Goal: Information Seeking & Learning: Learn about a topic

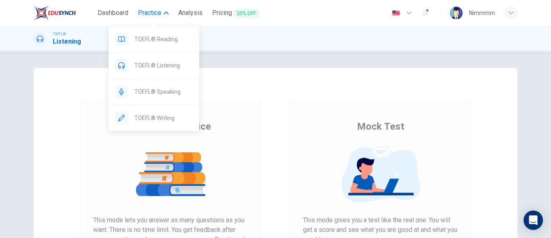
click at [154, 13] on span "Practice" at bounding box center [149, 13] width 23 height 10
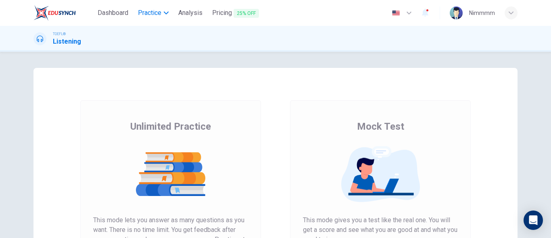
click at [154, 13] on span "Practice" at bounding box center [149, 13] width 23 height 10
click at [125, 12] on span "Dashboard" at bounding box center [113, 13] width 31 height 10
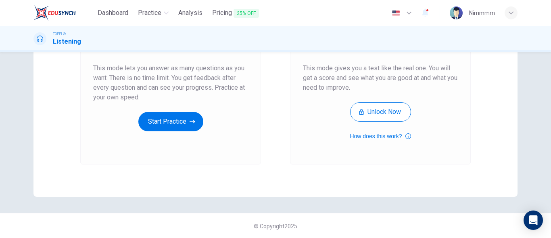
scroll to position [152, 0]
click at [166, 115] on button "Start Practice" at bounding box center [170, 120] width 65 height 19
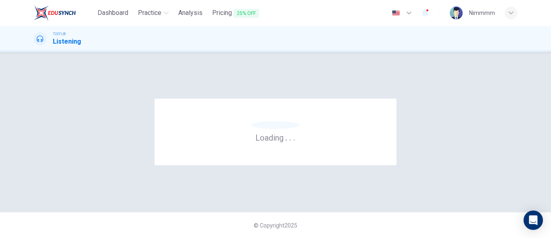
scroll to position [0, 0]
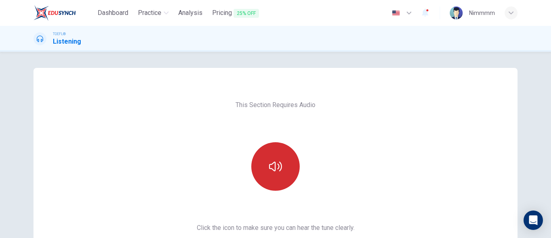
click at [251, 164] on button "button" at bounding box center [275, 166] width 48 height 48
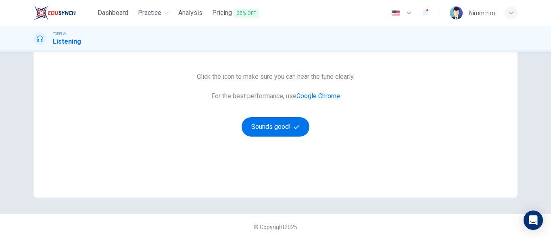
scroll to position [152, 0]
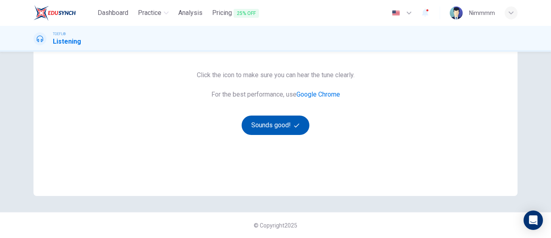
click at [281, 118] on button "Sounds good!" at bounding box center [276, 124] width 68 height 19
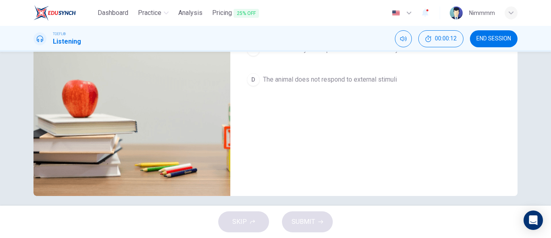
scroll to position [18, 0]
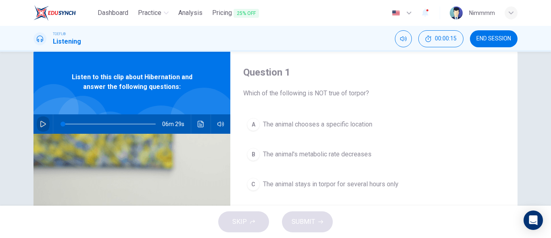
click at [40, 121] on icon "button" at bounding box center [43, 124] width 6 height 6
click at [60, 121] on span at bounding box center [62, 123] width 5 height 5
type input "0"
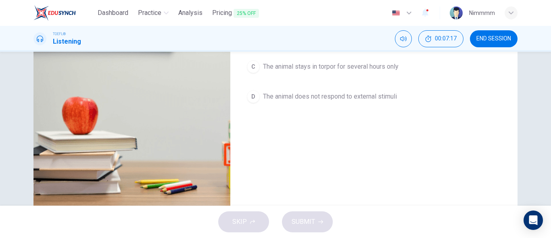
scroll to position [152, 0]
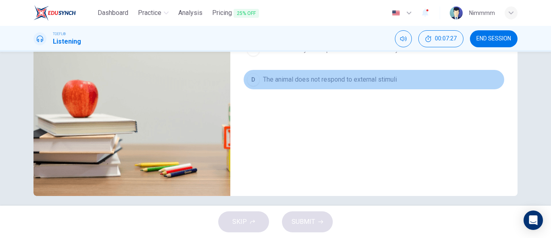
click at [254, 83] on div "D" at bounding box center [253, 79] width 13 height 13
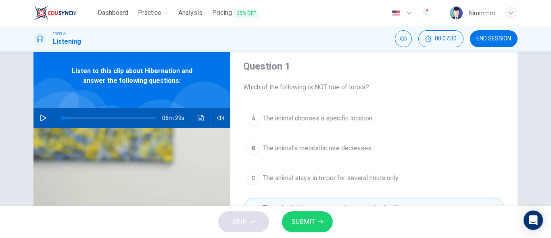
scroll to position [23, 0]
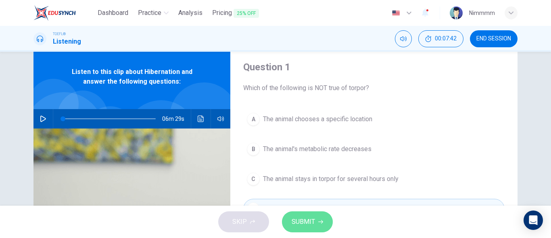
click at [323, 217] on button "SUBMIT" at bounding box center [307, 221] width 51 height 21
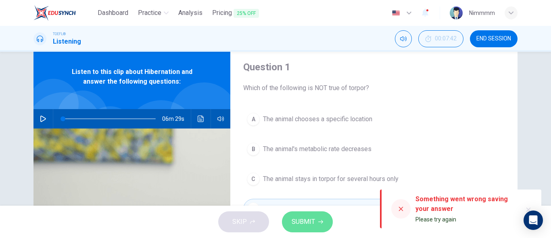
click at [322, 220] on icon "button" at bounding box center [320, 221] width 5 height 5
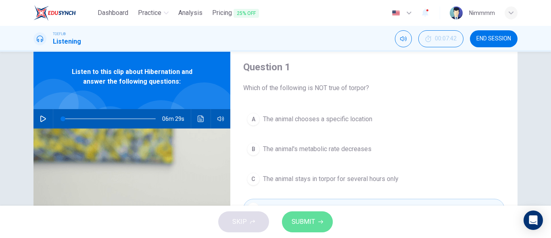
click at [322, 220] on icon "button" at bounding box center [320, 221] width 5 height 5
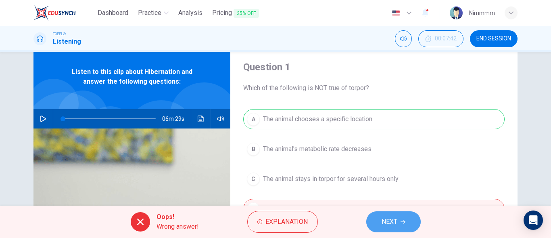
click at [376, 222] on button "NEXT" at bounding box center [393, 221] width 54 height 21
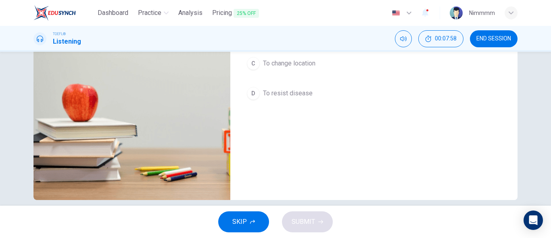
scroll to position [158, 0]
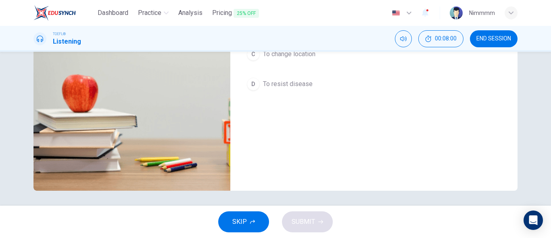
click at [449, 154] on div "Question 2 What does the lecture imply is the most likely reason why animals wa…" at bounding box center [373, 50] width 287 height 280
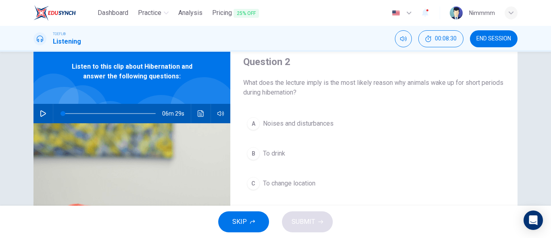
scroll to position [45, 0]
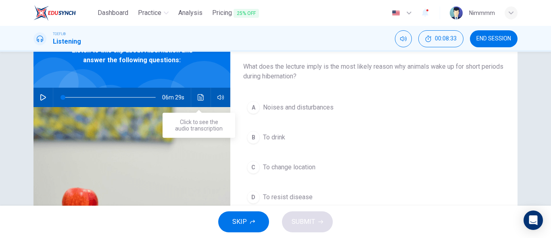
click at [198, 98] on icon "Click to see the audio transcription" at bounding box center [201, 97] width 6 height 6
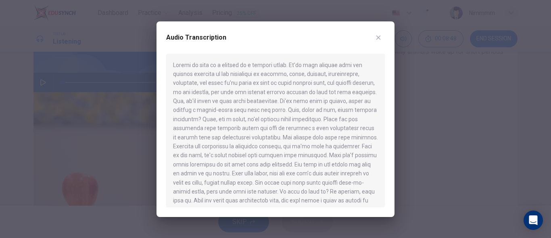
scroll to position [61, 0]
click at [238, 172] on div at bounding box center [275, 130] width 219 height 153
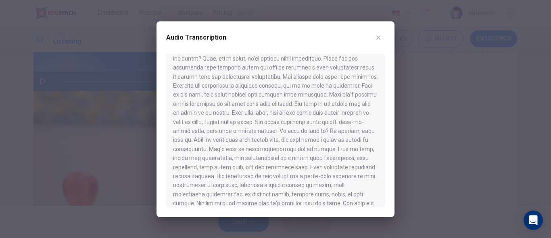
scroll to position [65, 0]
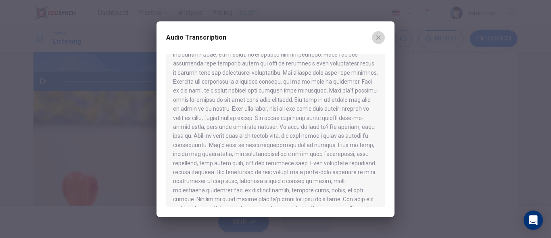
click at [382, 40] on button "button" at bounding box center [378, 37] width 13 height 13
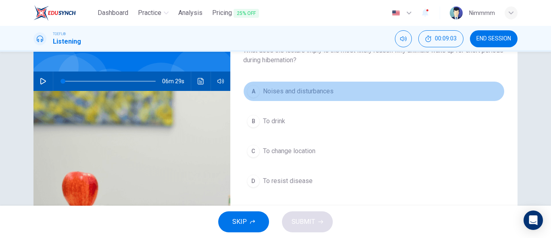
click at [359, 86] on button "A Noises and disturbances" at bounding box center [373, 91] width 261 height 20
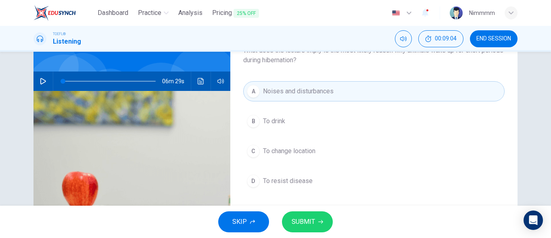
scroll to position [45, 0]
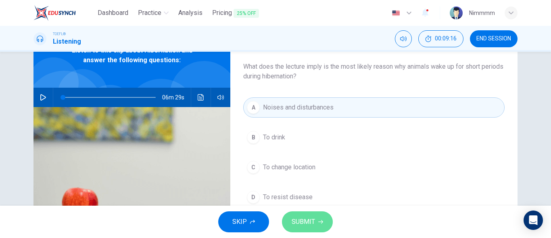
click at [304, 223] on span "SUBMIT" at bounding box center [303, 221] width 23 height 11
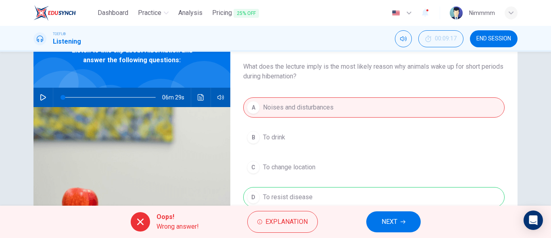
click at [373, 218] on button "NEXT" at bounding box center [393, 221] width 54 height 21
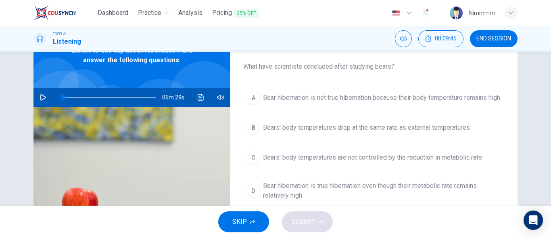
click at [386, 183] on div "A Bear hibernation is not true hibernation because their body temperature remai…" at bounding box center [373, 154] width 261 height 132
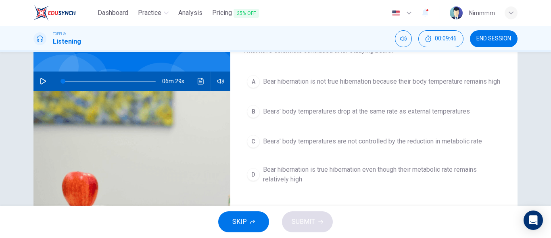
scroll to position [77, 0]
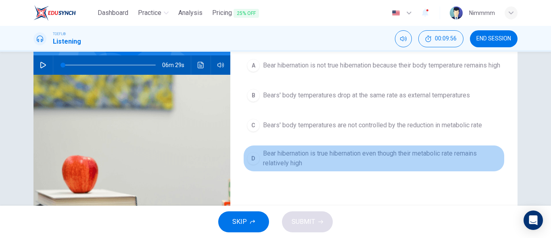
click at [403, 153] on button "D Bear hibernation is true hibernation even though their metabolic rate remains…" at bounding box center [373, 158] width 261 height 27
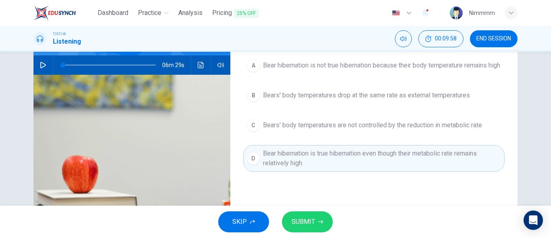
click at [320, 226] on button "SUBMIT" at bounding box center [307, 221] width 51 height 21
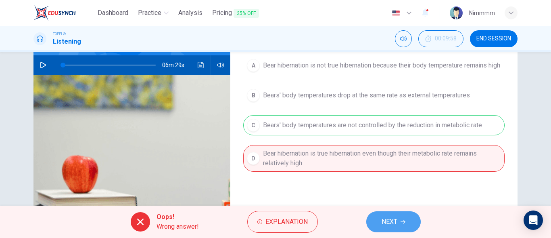
click at [369, 217] on button "NEXT" at bounding box center [393, 221] width 54 height 21
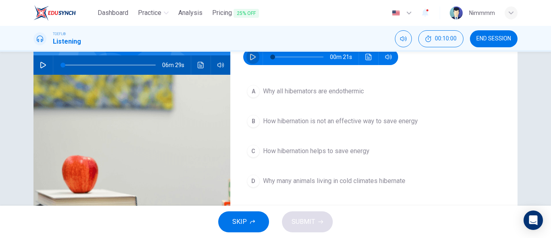
click at [254, 57] on button "button" at bounding box center [252, 57] width 13 height 16
type input "19"
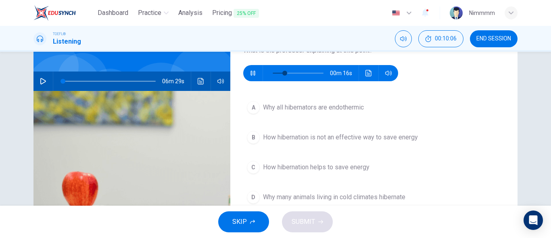
scroll to position [45, 0]
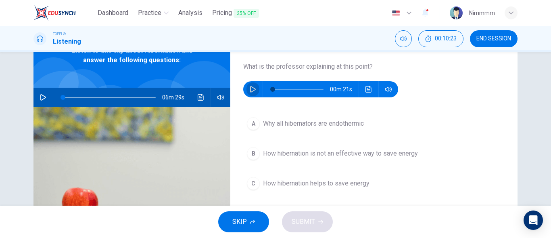
click at [252, 88] on icon "button" at bounding box center [253, 89] width 6 height 6
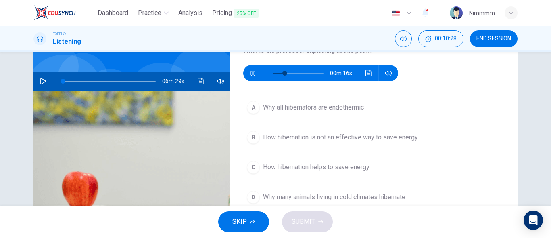
scroll to position [77, 0]
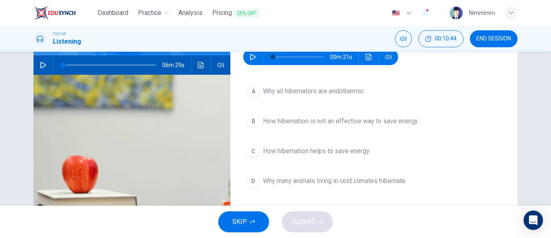
type input "0"
click at [44, 65] on icon "button" at bounding box center [43, 65] width 6 height 6
click at [91, 61] on span at bounding box center [109, 64] width 93 height 11
type input "36"
click at [246, 58] on button "button" at bounding box center [252, 57] width 13 height 16
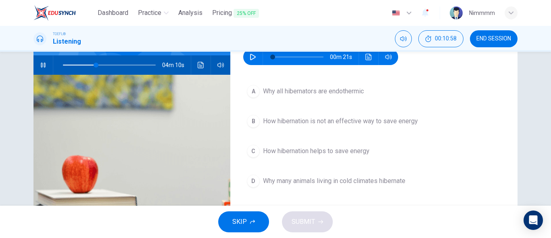
type input "0"
type input "36"
type input "5"
type input "36"
type input "9"
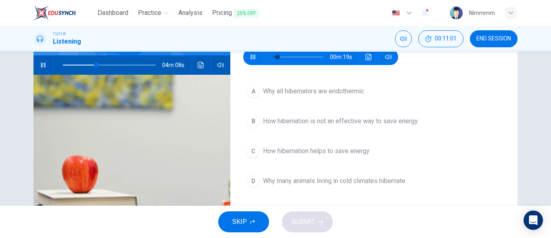
type input "37"
type input "14"
click at [37, 66] on button "button" at bounding box center [43, 64] width 13 height 19
type input "37"
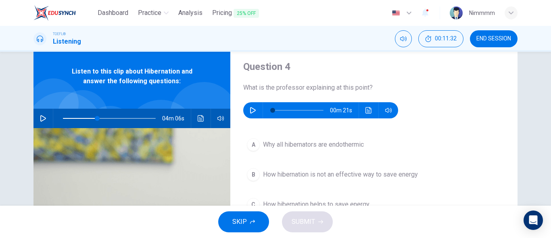
scroll to position [0, 0]
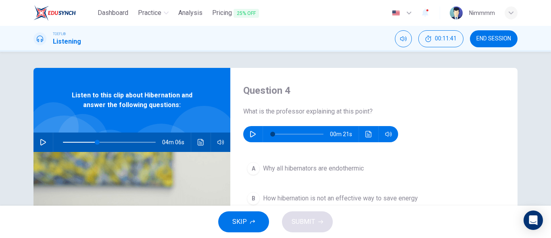
click at [246, 136] on button "button" at bounding box center [252, 134] width 13 height 16
click at [249, 129] on button "button" at bounding box center [252, 134] width 13 height 16
click at [273, 135] on span at bounding box center [298, 133] width 51 height 11
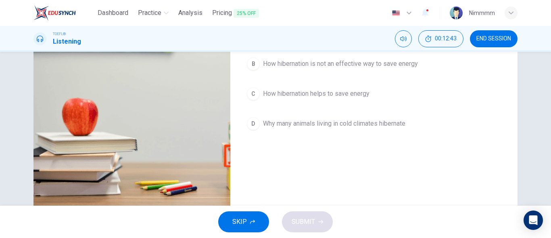
type input "97"
click at [361, 93] on span "How hibernation helps to save energy" at bounding box center [316, 94] width 106 height 10
type input "37"
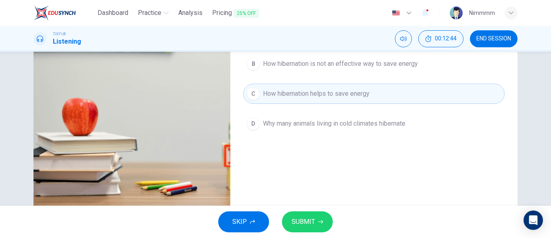
type input "0"
click at [288, 222] on button "SUBMIT" at bounding box center [307, 221] width 51 height 21
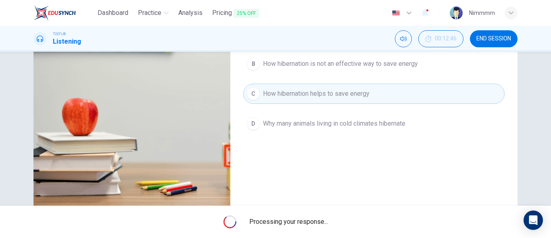
type input "37"
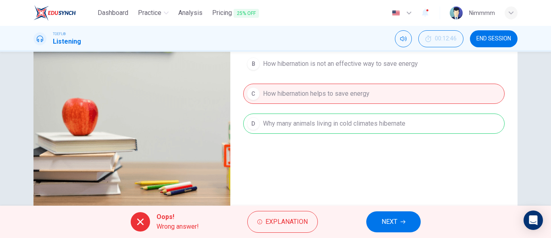
click at [414, 220] on button "NEXT" at bounding box center [393, 221] width 54 height 21
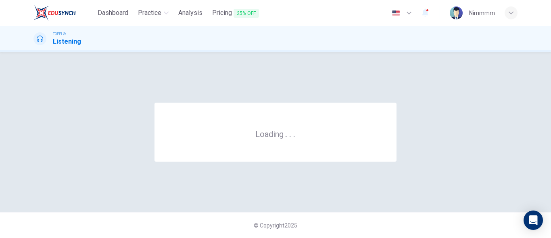
scroll to position [0, 0]
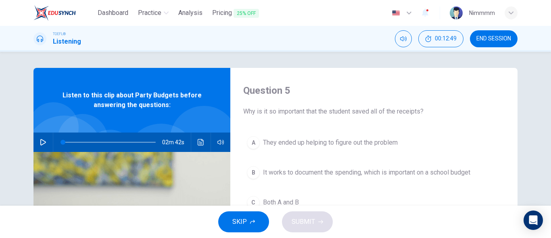
click at [40, 139] on icon "button" at bounding box center [43, 142] width 6 height 6
click at [455, 116] on div "Question 5 Why is it so important that the student saved all of the receipts? A…" at bounding box center [373, 208] width 287 height 280
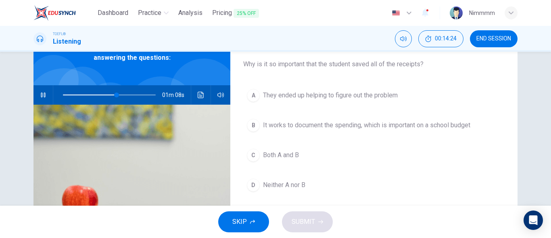
scroll to position [48, 0]
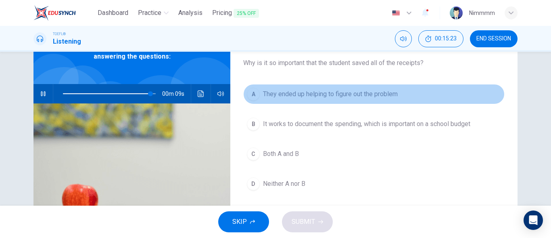
click at [370, 95] on span "They ended up helping to figure out the problem" at bounding box center [330, 94] width 135 height 10
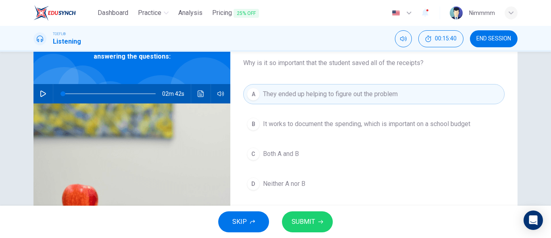
click at [307, 153] on button "C Both A and B" at bounding box center [373, 154] width 261 height 20
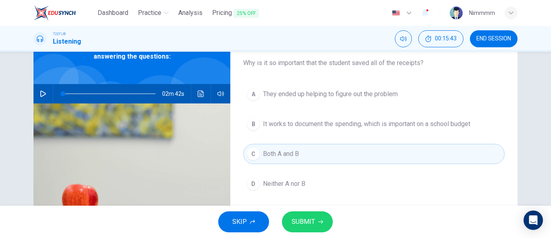
click at [304, 226] on span "SUBMIT" at bounding box center [303, 221] width 23 height 11
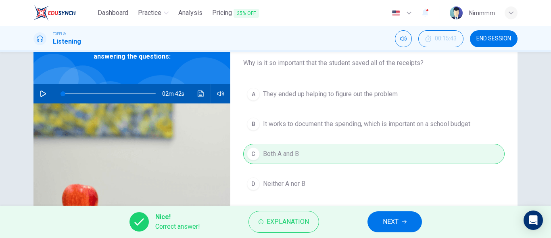
click at [386, 216] on span "NEXT" at bounding box center [391, 221] width 16 height 11
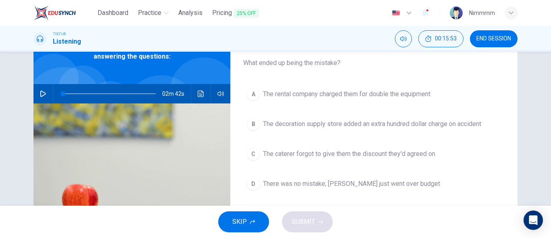
click at [330, 152] on span "The caterer forgot to give them the discount they'd agreed on" at bounding box center [349, 154] width 172 height 10
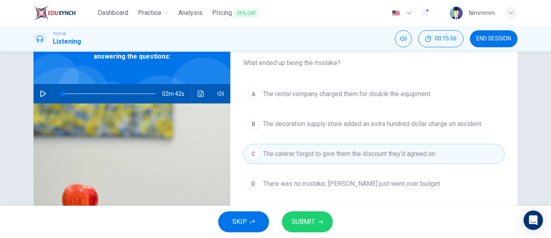
click at [321, 222] on icon "button" at bounding box center [320, 222] width 5 height 4
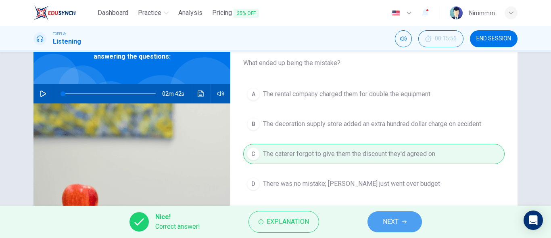
click at [384, 218] on span "NEXT" at bounding box center [391, 221] width 16 height 11
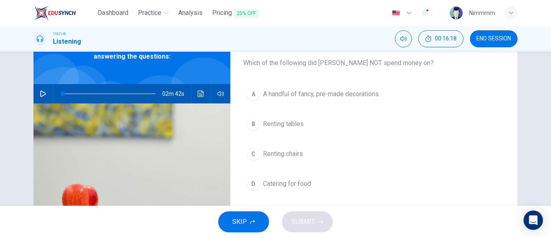
click at [122, 94] on span at bounding box center [109, 93] width 93 height 11
click at [40, 95] on icon "button" at bounding box center [43, 93] width 6 height 6
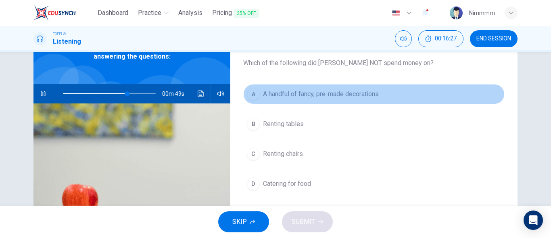
click at [281, 88] on button "A A handful of fancy, pre-made decorations" at bounding box center [373, 94] width 261 height 20
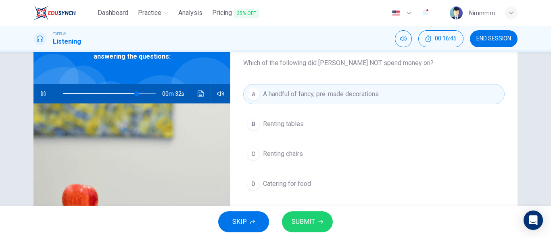
drag, startPoint x: 300, startPoint y: 111, endPoint x: 271, endPoint y: 115, distance: 29.3
click at [271, 115] on div "A A handful of fancy, pre-made decorations B Renting tables C Renting chairs D …" at bounding box center [373, 147] width 261 height 126
click at [101, 93] on span at bounding box center [109, 93] width 93 height 11
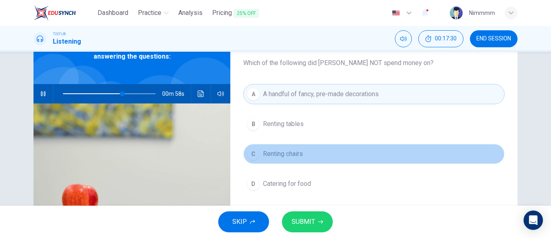
click at [331, 156] on button "C Renting chairs" at bounding box center [373, 154] width 261 height 20
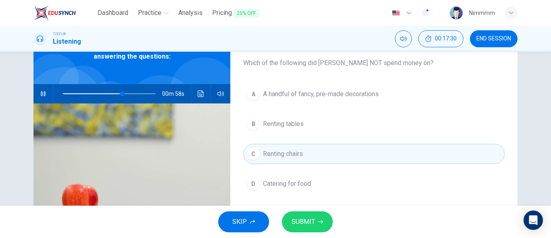
type input "64"
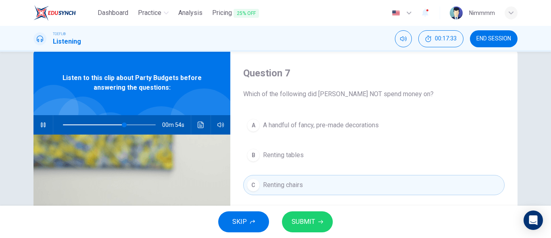
scroll to position [16, 0]
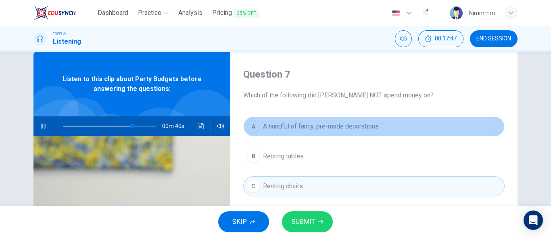
click at [330, 128] on span "A handful of fancy, pre-made decorations" at bounding box center [321, 126] width 116 height 10
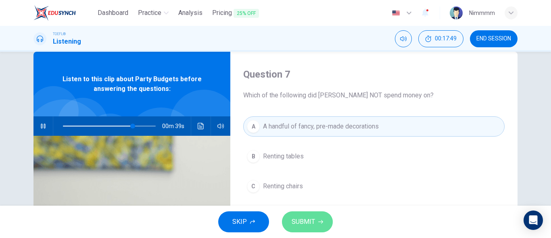
click at [288, 226] on button "SUBMIT" at bounding box center [307, 221] width 51 height 21
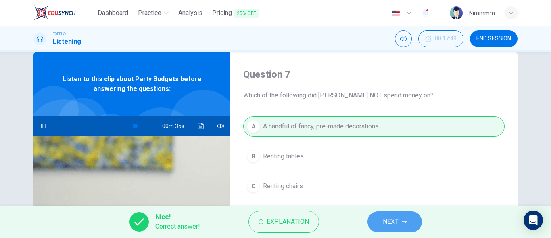
click at [386, 222] on span "NEXT" at bounding box center [391, 221] width 16 height 11
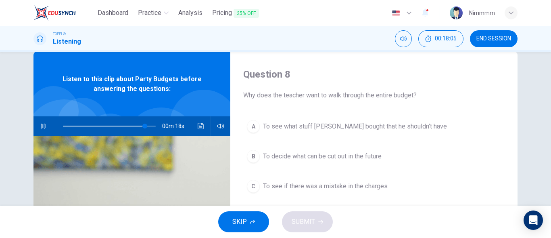
click at [364, 177] on button "C To see if there was a mistake in the charges" at bounding box center [373, 186] width 261 height 20
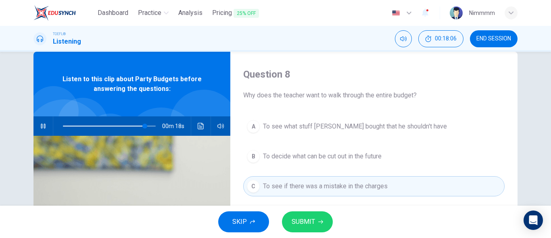
type input "89"
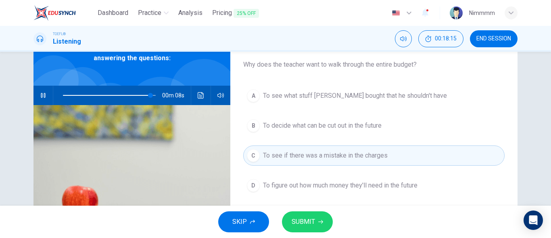
scroll to position [48, 0]
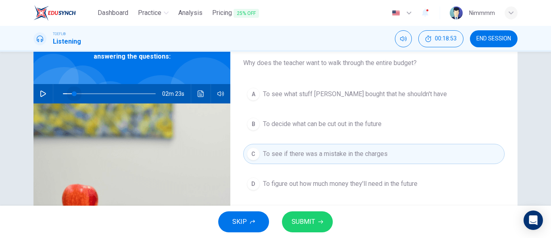
click at [72, 90] on span at bounding box center [109, 93] width 93 height 11
click at [42, 90] on icon "button" at bounding box center [43, 93] width 6 height 6
click at [191, 91] on div "02m 21s" at bounding box center [131, 93] width 197 height 19
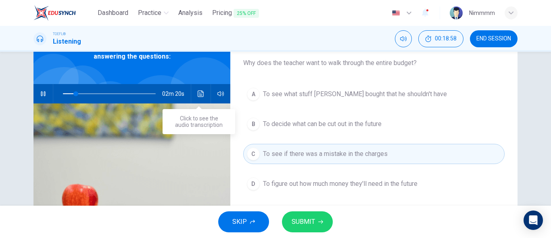
click at [194, 94] on button "Click to see the audio transcription" at bounding box center [200, 93] width 13 height 19
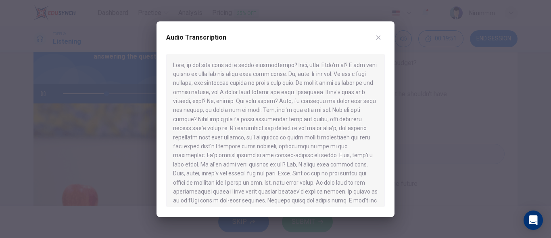
click at [382, 37] on button "button" at bounding box center [378, 37] width 13 height 13
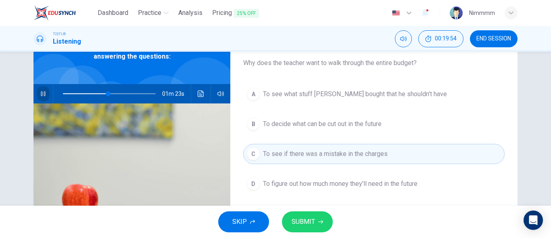
click at [41, 87] on button "button" at bounding box center [43, 93] width 13 height 19
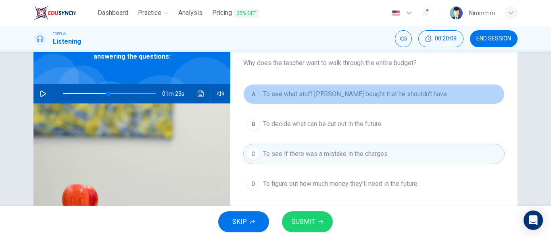
click at [261, 89] on button "A To see what stuff [PERSON_NAME] bought that he shouldn't have" at bounding box center [373, 94] width 261 height 20
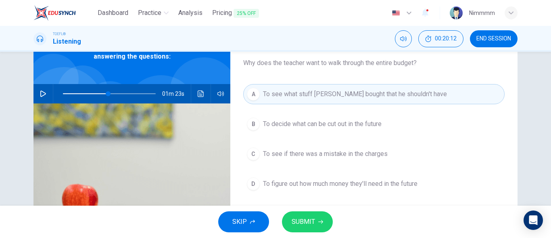
click at [316, 219] on button "SUBMIT" at bounding box center [307, 221] width 51 height 21
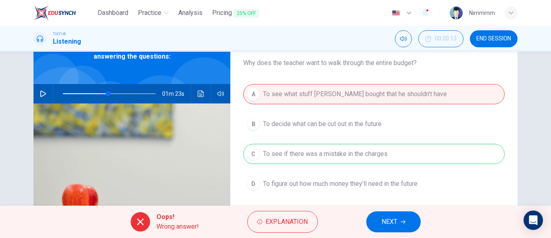
click at [375, 219] on button "NEXT" at bounding box center [393, 221] width 54 height 21
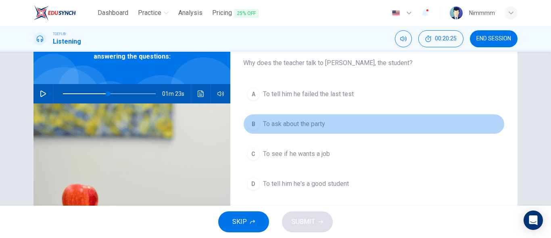
click at [286, 126] on span "To ask about the party" at bounding box center [294, 124] width 62 height 10
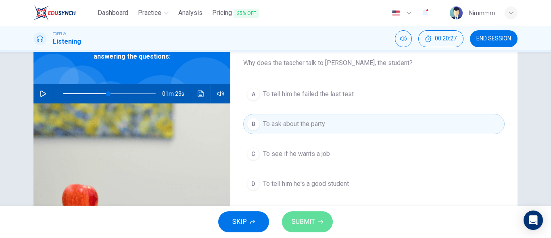
click at [303, 225] on span "SUBMIT" at bounding box center [303, 221] width 23 height 11
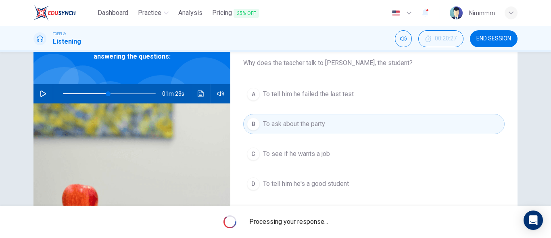
type input "49"
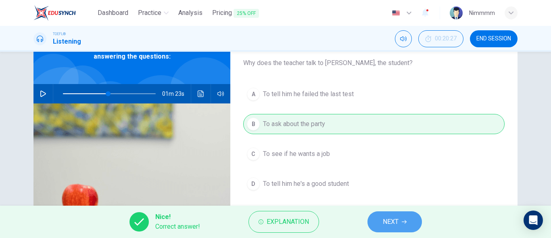
click at [386, 228] on button "NEXT" at bounding box center [394, 221] width 54 height 21
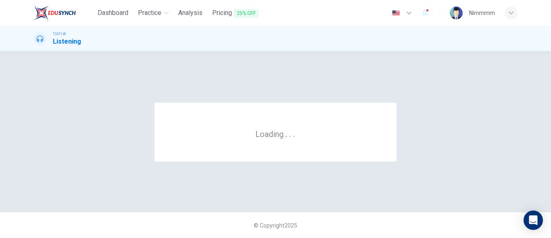
scroll to position [0, 0]
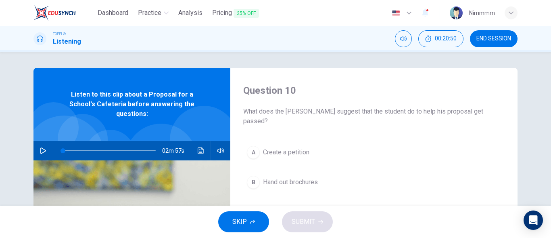
click at [281, 85] on h4 "Question 10" at bounding box center [373, 90] width 261 height 13
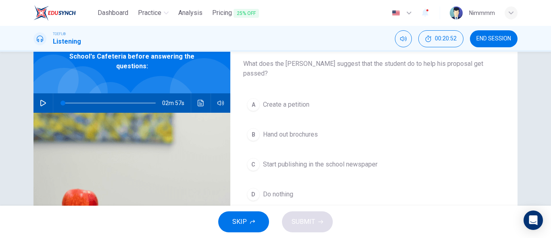
scroll to position [48, 0]
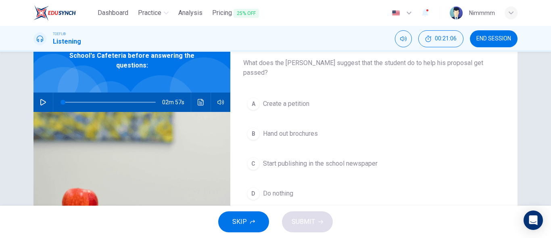
click at [41, 92] on button "button" at bounding box center [43, 101] width 13 height 19
click at [43, 99] on icon "button" at bounding box center [43, 102] width 6 height 6
click at [87, 96] on span at bounding box center [109, 101] width 93 height 11
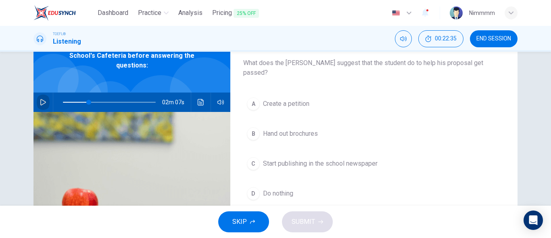
click at [42, 99] on icon "button" at bounding box center [43, 102] width 6 height 6
click at [40, 99] on icon "button" at bounding box center [43, 102] width 6 height 6
click at [118, 96] on span at bounding box center [109, 101] width 93 height 11
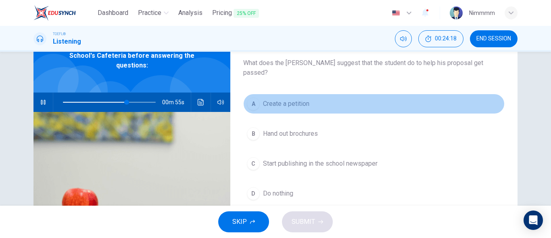
click at [263, 100] on button "A Create a petition" at bounding box center [373, 104] width 261 height 20
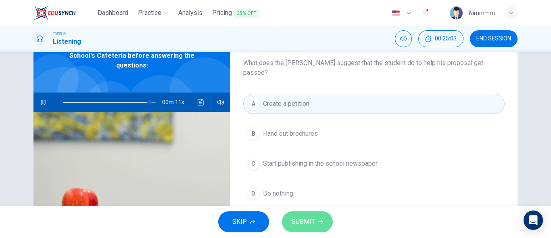
click at [300, 215] on button "SUBMIT" at bounding box center [307, 221] width 51 height 21
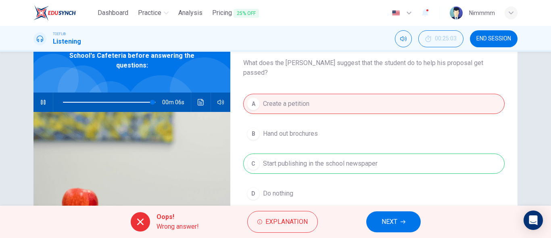
drag, startPoint x: 339, startPoint y: 204, endPoint x: 399, endPoint y: 214, distance: 61.3
click at [399, 214] on div "Dashboard Practice Analysis Pricing 25% OFF English en ​ Nimmmm TOEFL® Listenin…" at bounding box center [275, 119] width 551 height 238
click at [399, 214] on button "NEXT" at bounding box center [393, 221] width 54 height 21
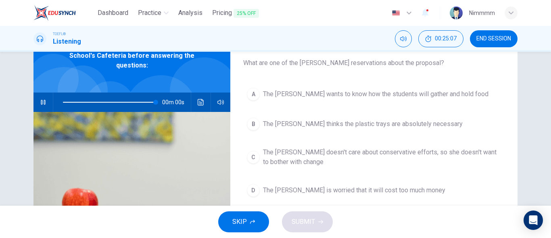
type input "0"
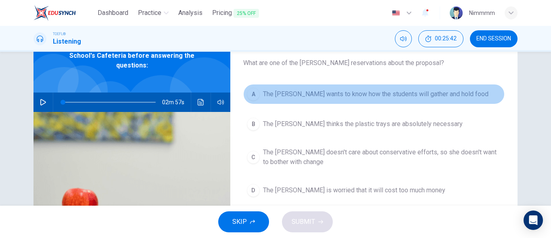
click at [327, 92] on span "The [PERSON_NAME] wants to know how the students will gather and hold food" at bounding box center [375, 94] width 225 height 10
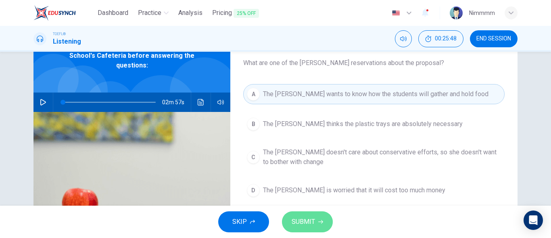
click at [304, 216] on span "SUBMIT" at bounding box center [303, 221] width 23 height 11
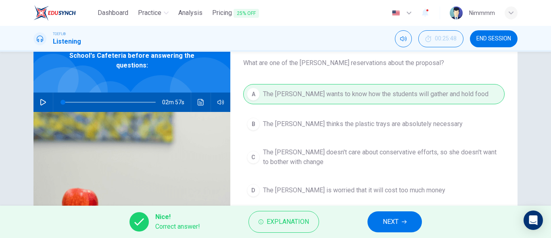
click at [381, 217] on button "NEXT" at bounding box center [394, 221] width 54 height 21
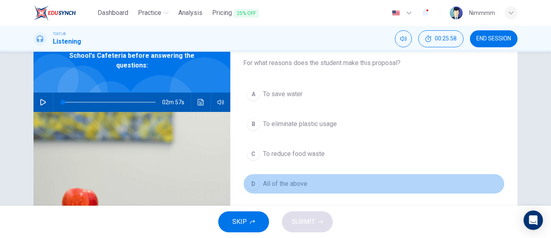
click at [265, 180] on span "All of the above" at bounding box center [285, 184] width 44 height 10
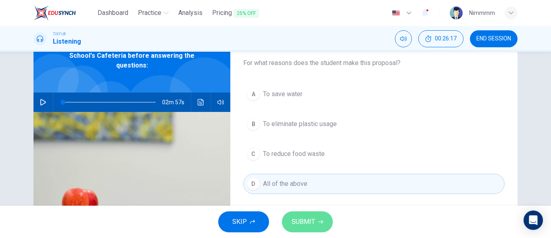
click at [311, 217] on span "SUBMIT" at bounding box center [303, 221] width 23 height 11
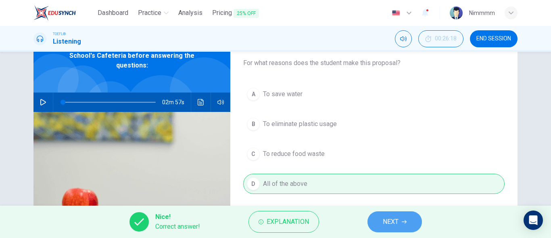
click at [371, 223] on button "NEXT" at bounding box center [394, 221] width 54 height 21
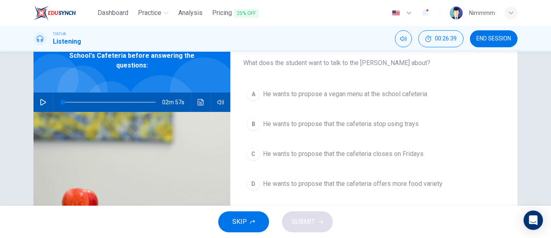
click at [368, 125] on span "He wants to propose that the cafeteria stop using trays" at bounding box center [341, 124] width 156 height 10
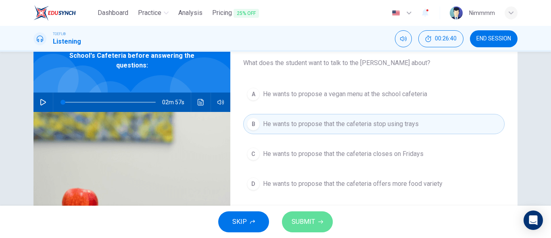
click at [313, 224] on span "SUBMIT" at bounding box center [303, 221] width 23 height 11
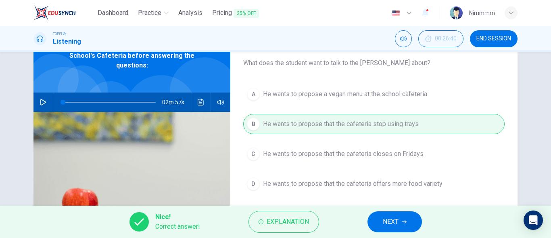
click at [382, 221] on button "NEXT" at bounding box center [394, 221] width 54 height 21
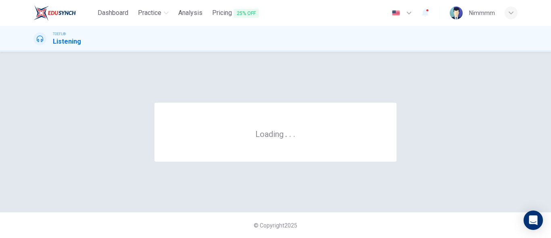
scroll to position [0, 0]
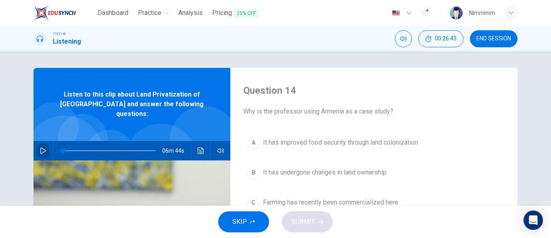
click at [37, 141] on button "button" at bounding box center [43, 150] width 13 height 19
click at [40, 147] on icon "button" at bounding box center [43, 150] width 6 height 6
click at [545, 139] on div "Question 14 Why is the professor using Armenia as a case study? A It has improv…" at bounding box center [275, 129] width 551 height 154
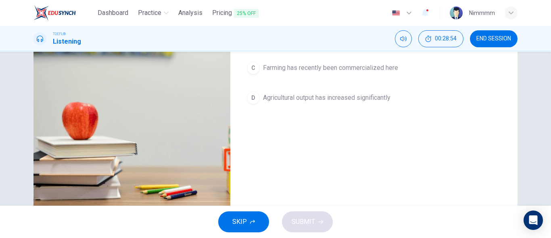
click at [435, 150] on div "Question 14 Why is the professor using Armenia as a case study? A It has improv…" at bounding box center [373, 73] width 287 height 280
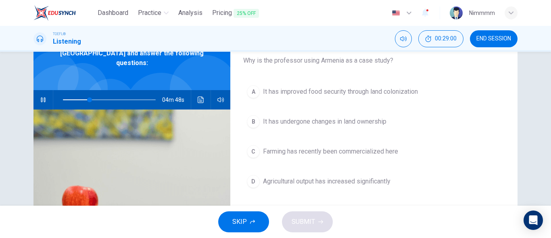
scroll to position [54, 0]
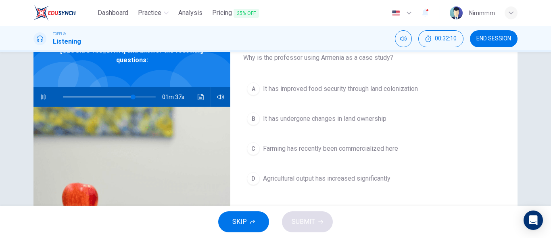
click at [364, 119] on span "It has undergone changes in land ownership" at bounding box center [324, 119] width 123 height 10
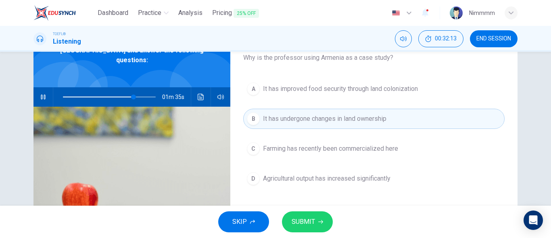
click at [324, 226] on button "SUBMIT" at bounding box center [307, 221] width 51 height 21
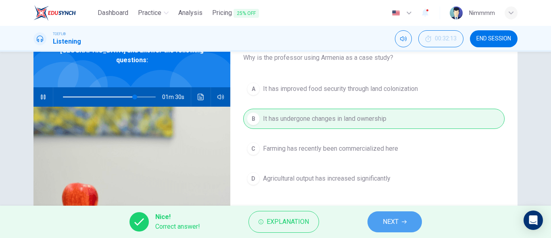
click at [374, 224] on button "NEXT" at bounding box center [394, 221] width 54 height 21
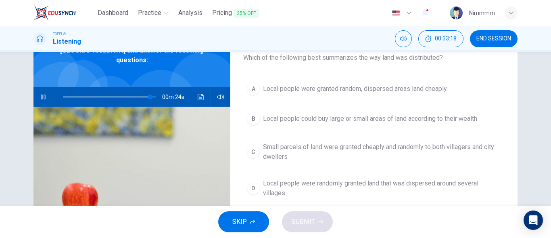
click at [281, 86] on span "Local people were granted random, dispersed areas land cheaply" at bounding box center [355, 89] width 184 height 10
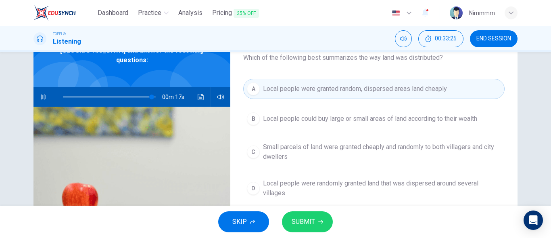
click at [294, 211] on div "SKIP SUBMIT" at bounding box center [275, 221] width 551 height 32
click at [294, 217] on span "SUBMIT" at bounding box center [303, 221] width 23 height 11
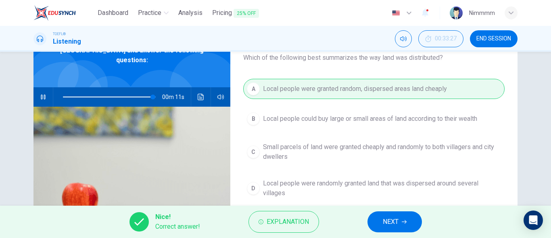
click at [392, 225] on span "NEXT" at bounding box center [391, 221] width 16 height 11
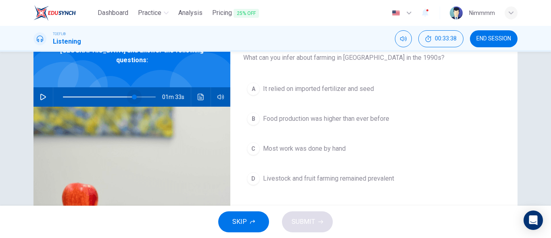
click at [132, 91] on span at bounding box center [109, 96] width 93 height 11
click at [44, 94] on icon "button" at bounding box center [43, 97] width 6 height 6
click at [121, 91] on span at bounding box center [109, 96] width 93 height 11
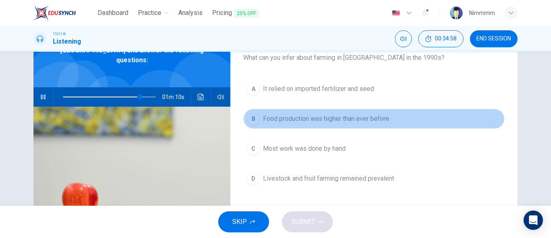
click at [342, 121] on span "Food production was higher than ever before" at bounding box center [326, 119] width 126 height 10
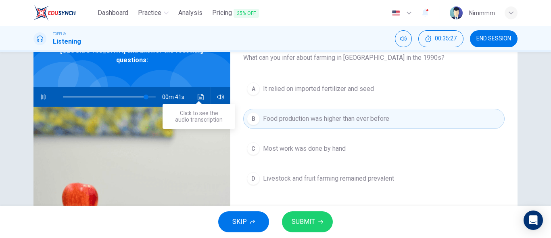
click at [198, 94] on icon "Click to see the audio transcription" at bounding box center [201, 97] width 6 height 6
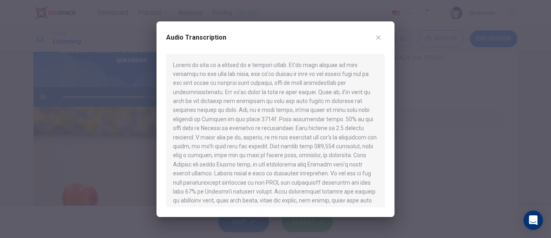
click at [265, 137] on div at bounding box center [275, 130] width 219 height 153
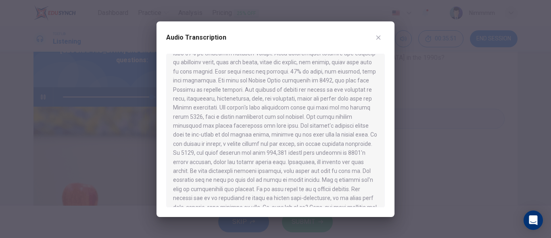
scroll to position [145, 0]
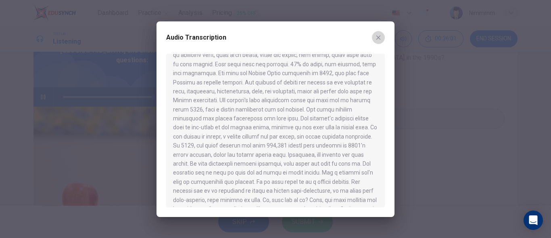
click at [383, 40] on button "button" at bounding box center [378, 37] width 13 height 13
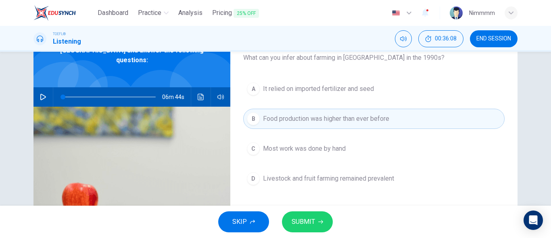
type input "0"
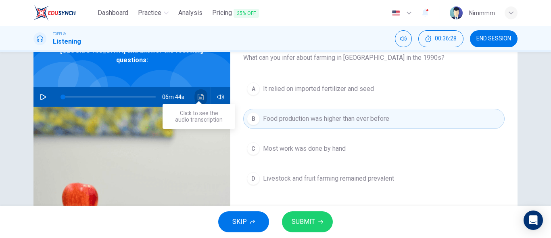
click at [201, 94] on icon "Click to see the audio transcription" at bounding box center [201, 97] width 6 height 6
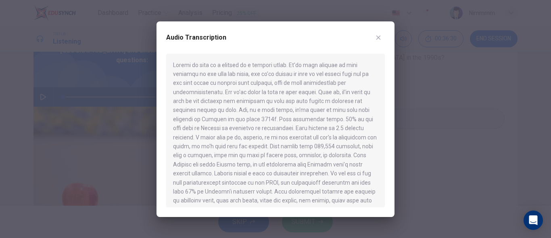
click at [316, 161] on div at bounding box center [275, 130] width 219 height 153
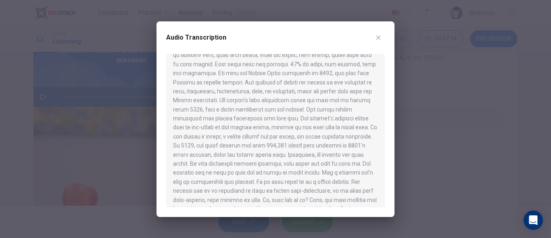
scroll to position [161, 0]
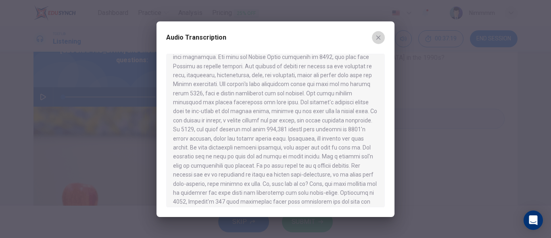
click at [377, 43] on button "button" at bounding box center [378, 37] width 13 height 13
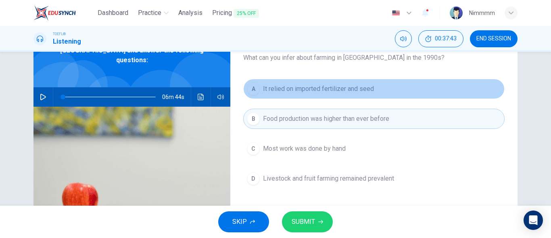
click at [309, 85] on span "It relied on imported fertilizer and seed" at bounding box center [318, 89] width 111 height 10
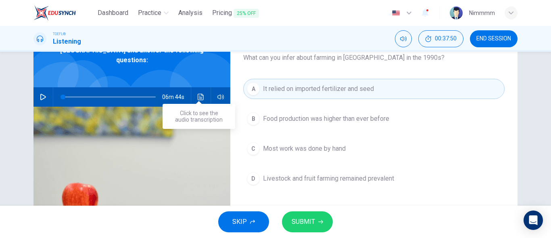
click at [196, 92] on button "Click to see the audio transcription" at bounding box center [200, 96] width 13 height 19
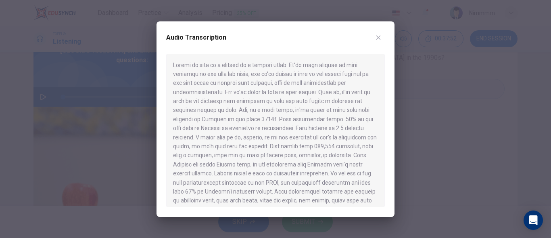
click at [276, 192] on div at bounding box center [275, 130] width 219 height 153
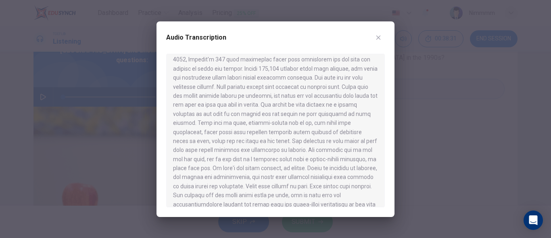
scroll to position [306, 0]
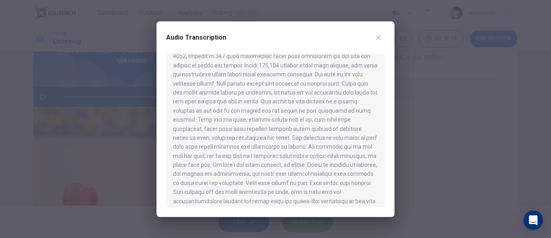
click at [372, 37] on button "button" at bounding box center [378, 37] width 13 height 13
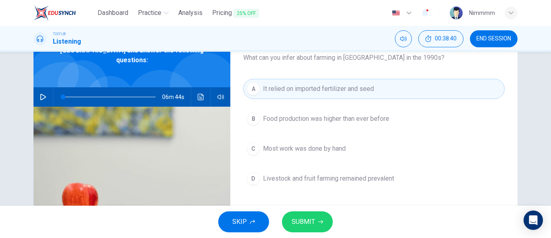
click at [313, 145] on span "Most work was done by hand" at bounding box center [304, 149] width 83 height 10
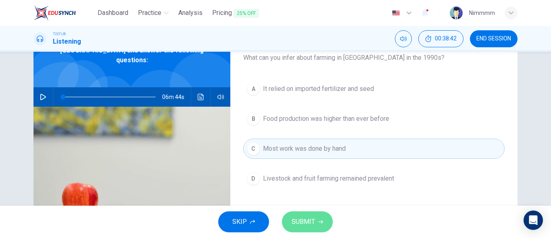
click at [305, 215] on button "SUBMIT" at bounding box center [307, 221] width 51 height 21
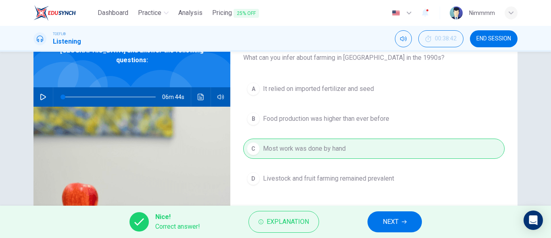
click at [377, 216] on button "NEXT" at bounding box center [394, 221] width 54 height 21
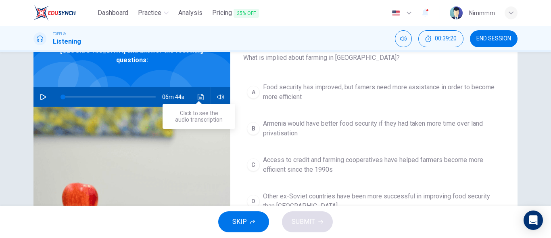
click at [199, 94] on icon "Click to see the audio transcription" at bounding box center [201, 97] width 6 height 6
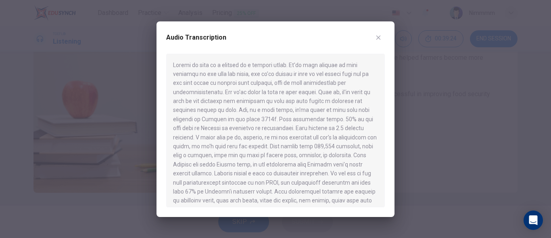
scroll to position [159, 0]
click at [221, 121] on div at bounding box center [275, 130] width 219 height 153
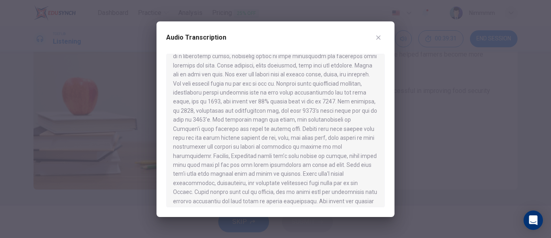
scroll to position [546, 0]
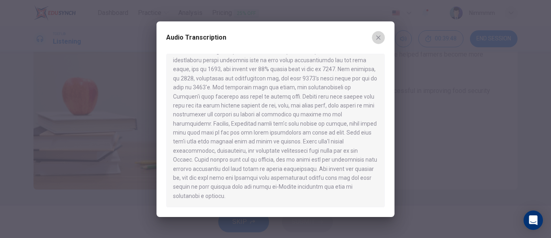
click at [383, 35] on button "button" at bounding box center [378, 37] width 13 height 13
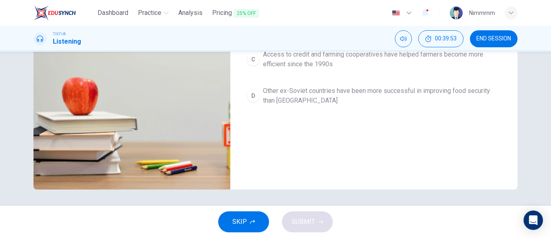
click at [379, 94] on span "Other ex-Soviet countries have been more successful in improving food security …" at bounding box center [382, 95] width 238 height 19
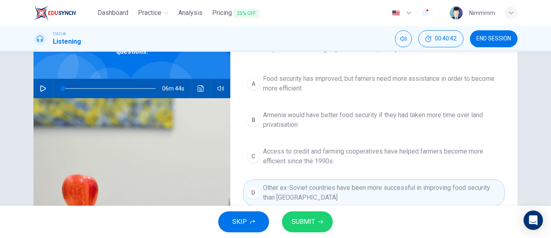
scroll to position [46, 0]
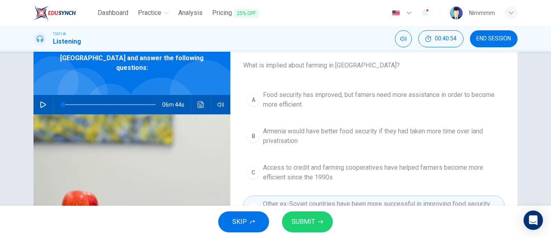
click at [338, 94] on span "Food security has improved, but famers need more assistance in order to become …" at bounding box center [382, 99] width 238 height 19
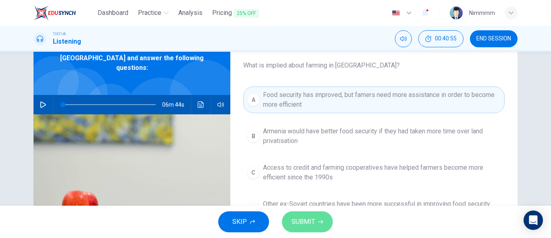
click at [313, 223] on span "SUBMIT" at bounding box center [303, 221] width 23 height 11
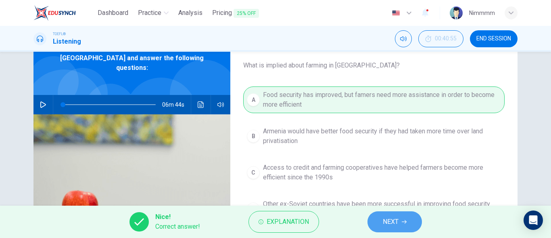
click at [380, 219] on button "NEXT" at bounding box center [394, 221] width 54 height 21
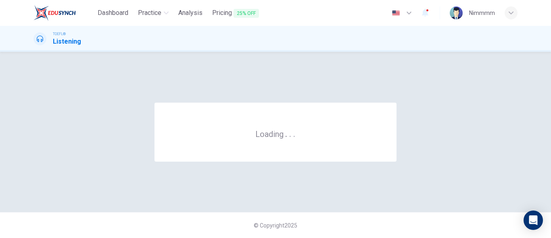
scroll to position [0, 0]
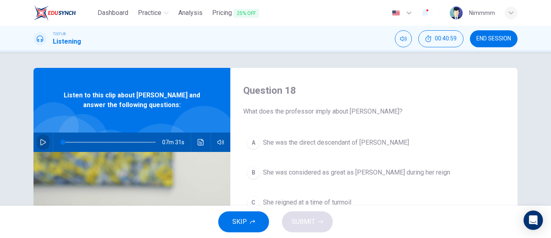
click at [38, 146] on button "button" at bounding box center [43, 141] width 13 height 19
click at [191, 146] on div "06m 33s" at bounding box center [131, 141] width 197 height 19
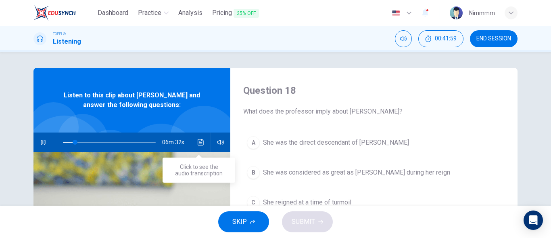
click at [194, 145] on button "Click to see the audio transcription" at bounding box center [200, 141] width 13 height 19
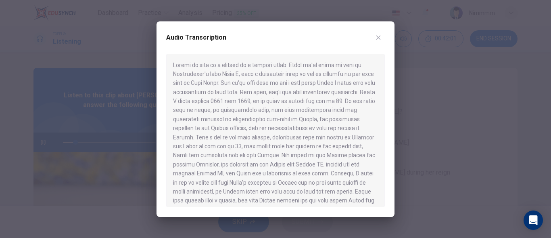
click at [232, 139] on div at bounding box center [275, 130] width 219 height 153
click at [377, 41] on button "button" at bounding box center [378, 37] width 13 height 13
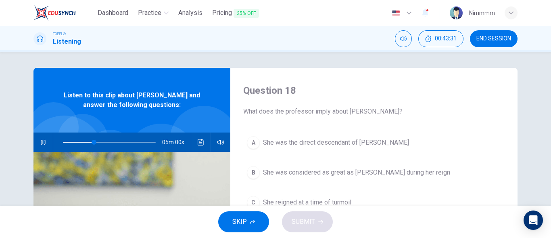
click at [415, 103] on div "Question 18 What does the professor imply about [PERSON_NAME]?" at bounding box center [373, 100] width 261 height 32
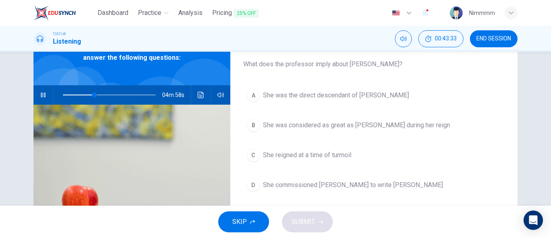
scroll to position [48, 0]
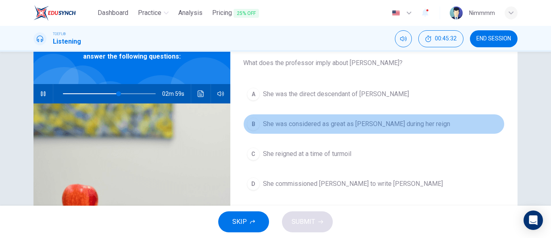
click at [410, 124] on span "She was considered as great as [PERSON_NAME] during her reign" at bounding box center [356, 124] width 187 height 10
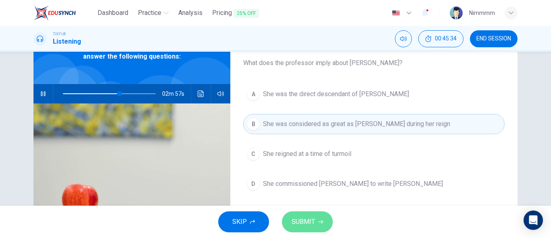
click at [305, 216] on span "SUBMIT" at bounding box center [303, 221] width 23 height 11
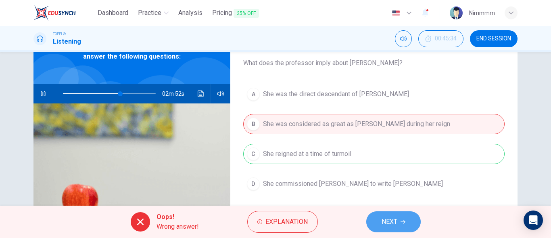
click at [395, 224] on span "NEXT" at bounding box center [390, 221] width 16 height 11
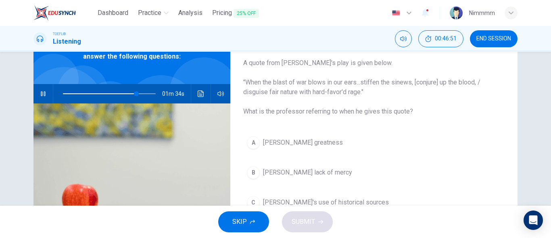
click at [342, 129] on div "Question 19 A quote from [PERSON_NAME]'s play is given below. "When the blast o…" at bounding box center [373, 159] width 287 height 280
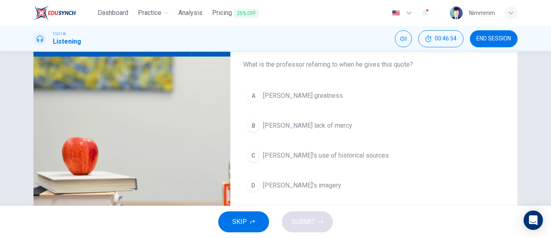
scroll to position [97, 0]
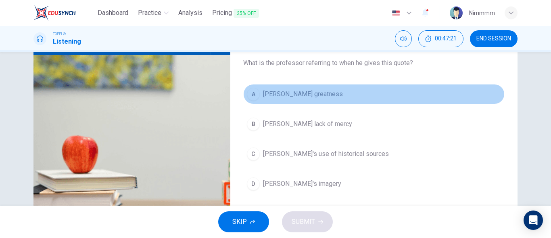
click at [311, 92] on span "[PERSON_NAME] greatness" at bounding box center [303, 94] width 80 height 10
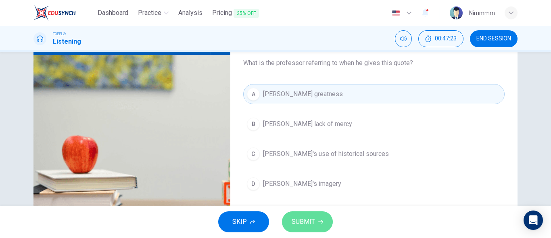
click at [289, 212] on button "SUBMIT" at bounding box center [307, 221] width 51 height 21
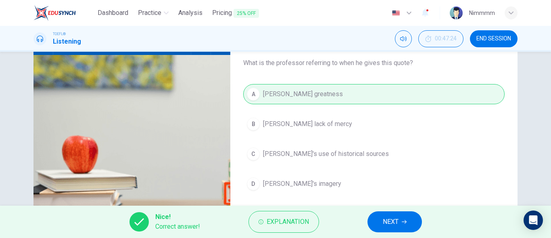
click at [385, 213] on button "NEXT" at bounding box center [394, 221] width 54 height 21
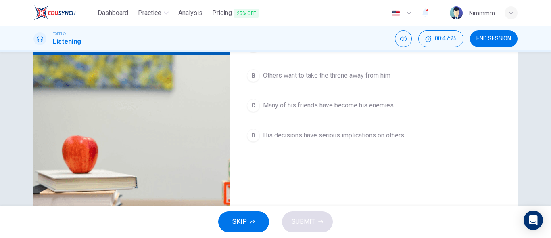
click at [406, 121] on div "A It is difficult to persuade others to obey him B Others want to take the thro…" at bounding box center [373, 98] width 261 height 126
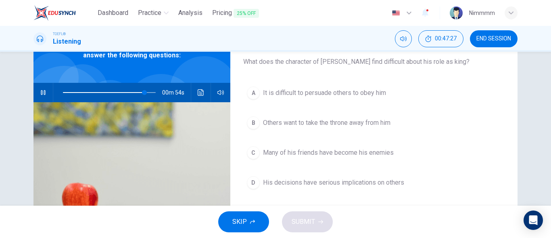
scroll to position [48, 0]
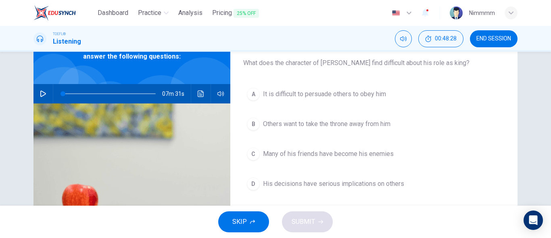
click at [147, 91] on span at bounding box center [109, 93] width 93 height 11
click at [45, 92] on button "button" at bounding box center [43, 93] width 13 height 19
click at [139, 93] on span at bounding box center [109, 93] width 93 height 11
click at [142, 92] on span at bounding box center [143, 93] width 5 height 5
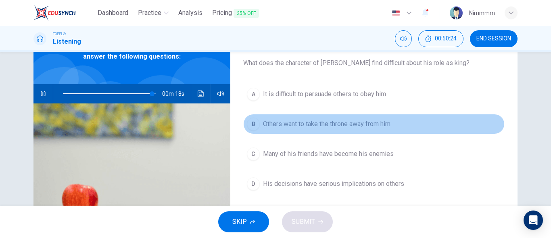
click at [275, 127] on span "Others want to take the throne away from him" at bounding box center [326, 124] width 127 height 10
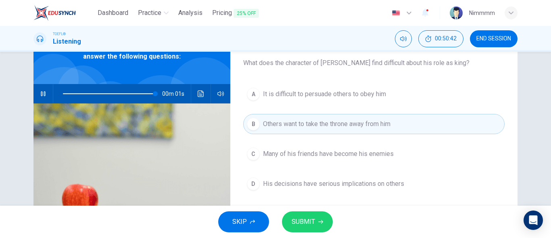
type input "0"
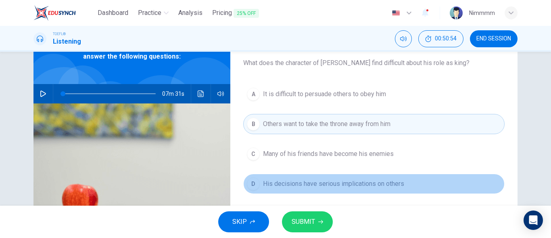
click at [258, 181] on button "D His decisions have serious implications on others" at bounding box center [373, 183] width 261 height 20
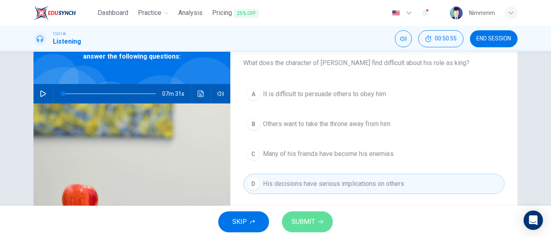
click at [293, 212] on button "SUBMIT" at bounding box center [307, 221] width 51 height 21
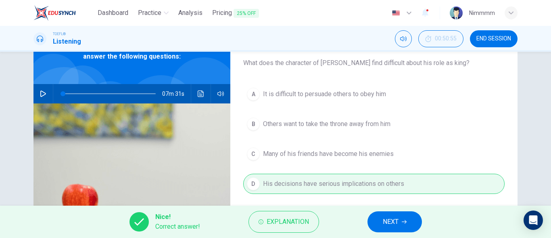
click at [384, 223] on span "NEXT" at bounding box center [391, 221] width 16 height 11
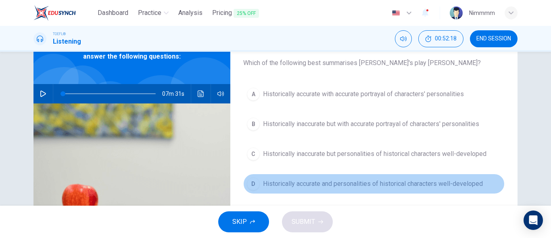
click at [301, 181] on span "Historically accurate and personalities of historical characters well-developed" at bounding box center [373, 184] width 220 height 10
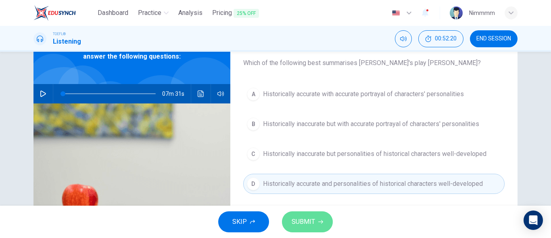
click at [297, 222] on span "SUBMIT" at bounding box center [303, 221] width 23 height 11
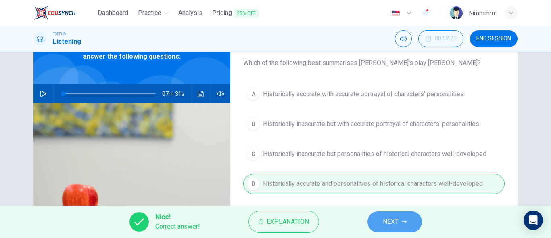
click at [379, 216] on button "NEXT" at bounding box center [394, 221] width 54 height 21
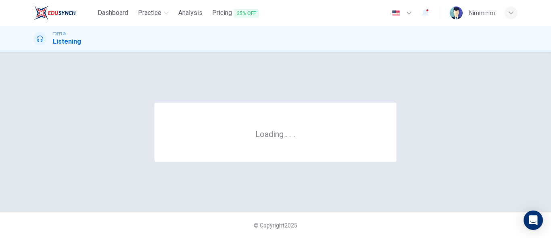
scroll to position [0, 0]
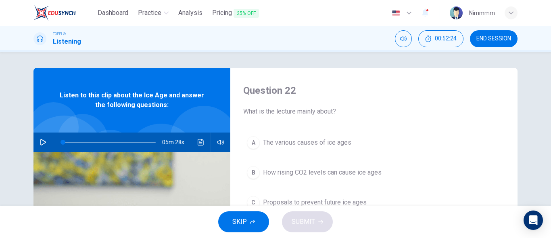
click at [497, 44] on button "END SESSION" at bounding box center [494, 38] width 48 height 17
